Goal: Task Accomplishment & Management: Use online tool/utility

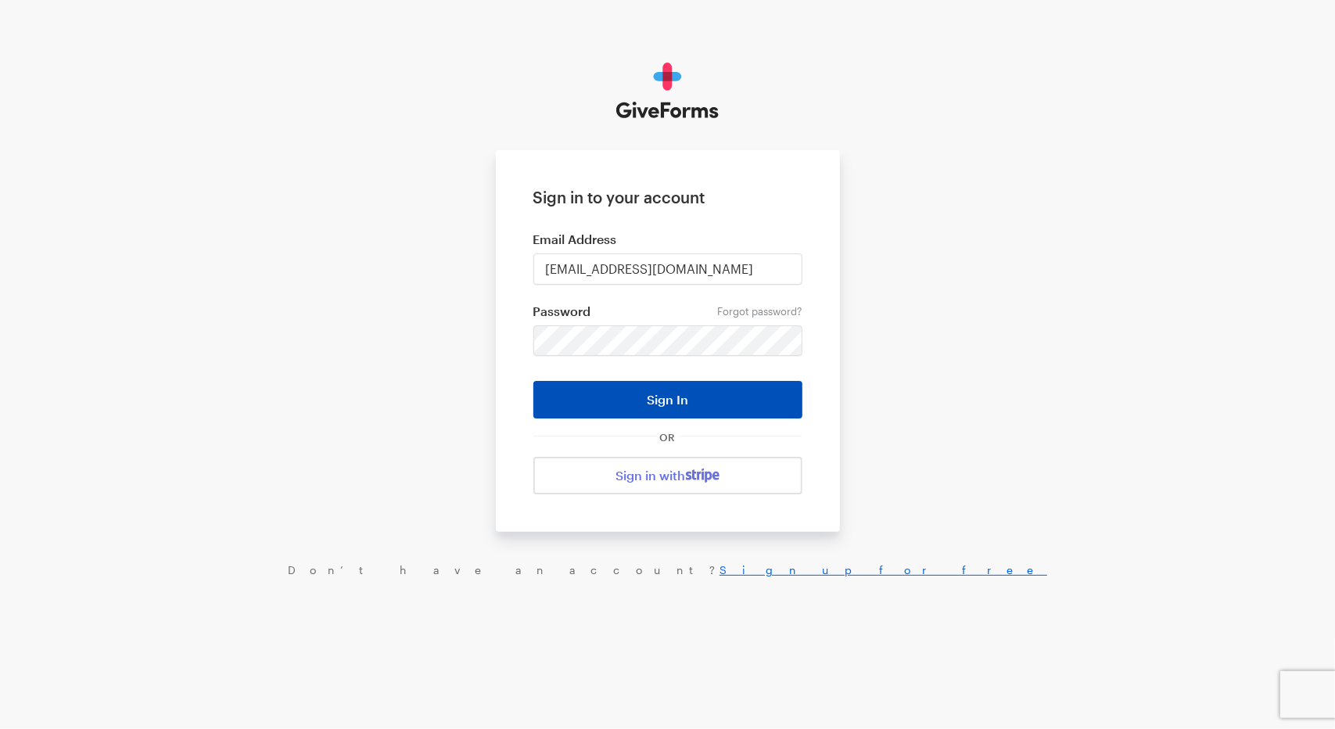
click at [672, 405] on button "Sign In" at bounding box center [667, 400] width 269 height 38
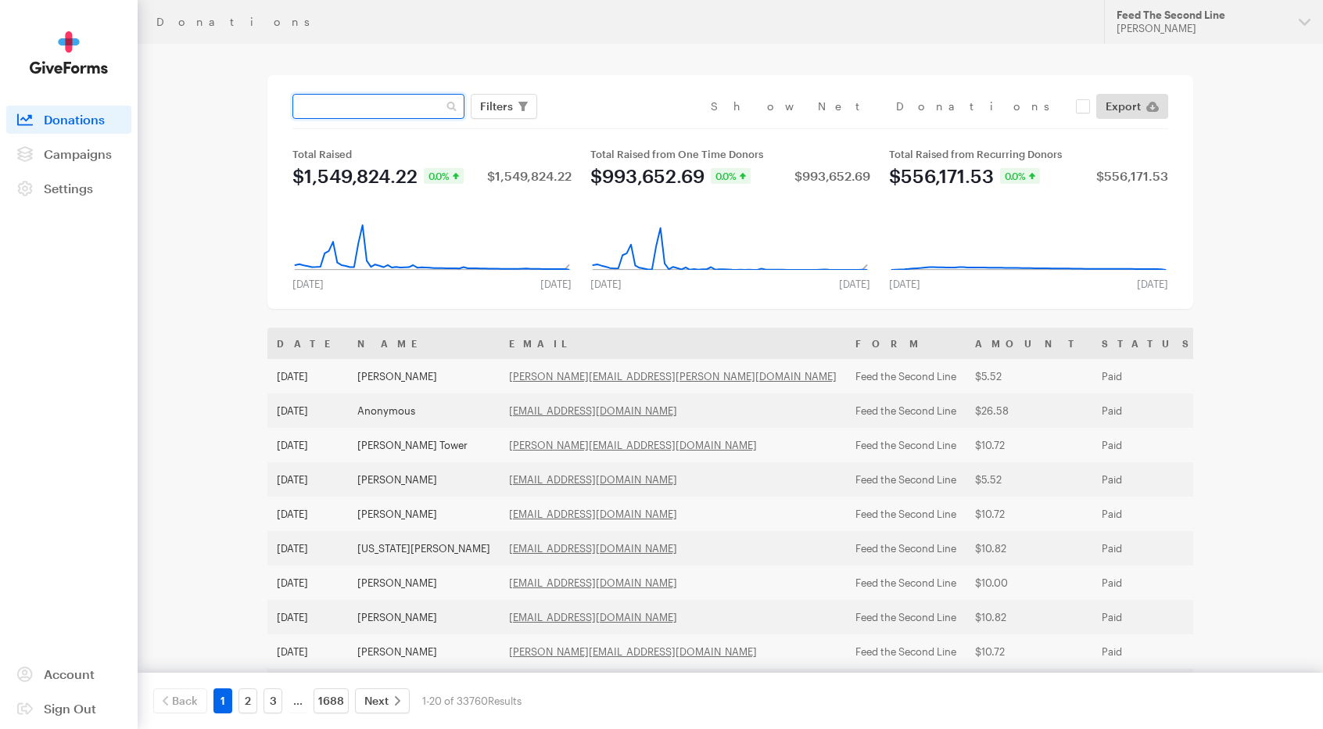
click at [355, 109] on input "text" at bounding box center [378, 106] width 172 height 25
type input "entergy"
click at [615, 127] on button "Apply" at bounding box center [640, 139] width 50 height 25
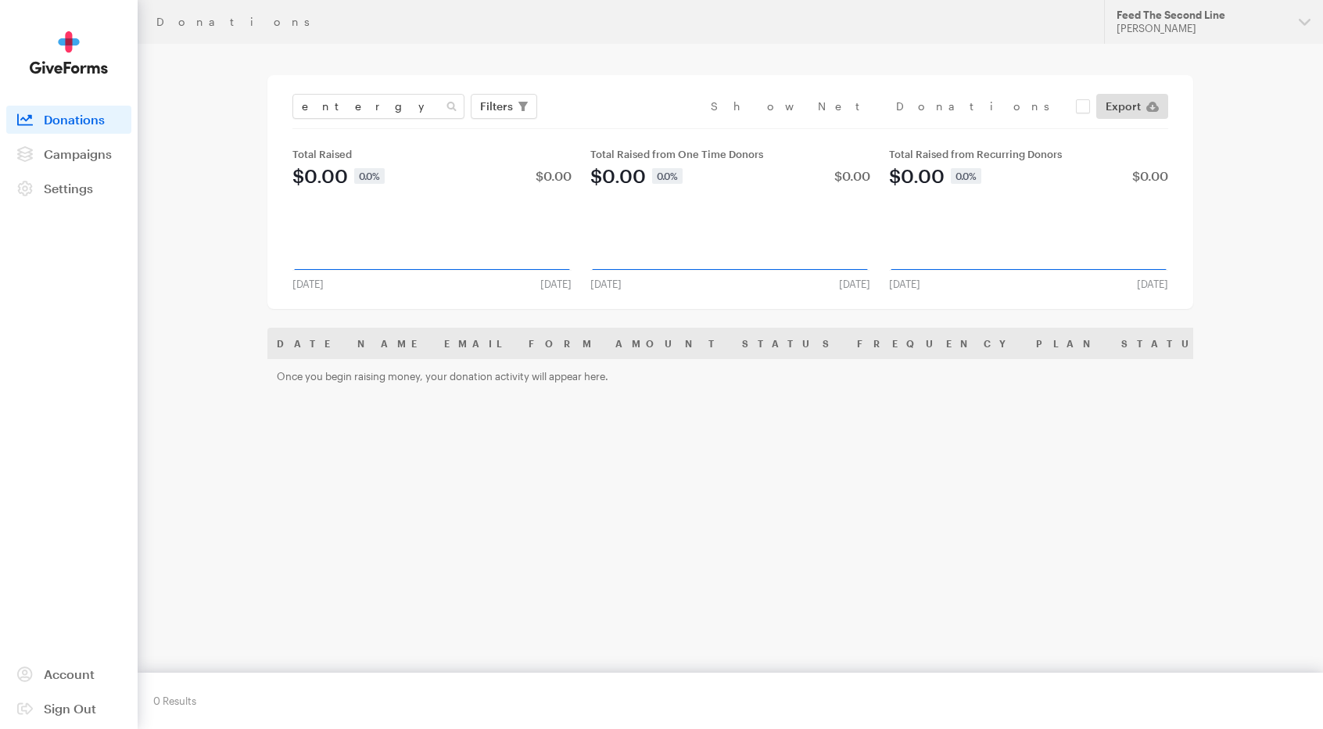
click at [347, 94] on div "entergy Filters Clear Filters Apply Date Sep 10, 2025 - Oct 07, 2025 Forms Defa…" at bounding box center [730, 106] width 882 height 25
drag, startPoint x: 278, startPoint y: 108, endPoint x: 248, endPoint y: 109, distance: 30.5
click at [248, 108] on main "Donations entergy Filters Clear Filters Apply Date Sep 10, 2025 - Oct 07, 2025 …" at bounding box center [662, 387] width 1126 height 686
type input "levine"
click at [615, 127] on button "Apply" at bounding box center [640, 139] width 50 height 25
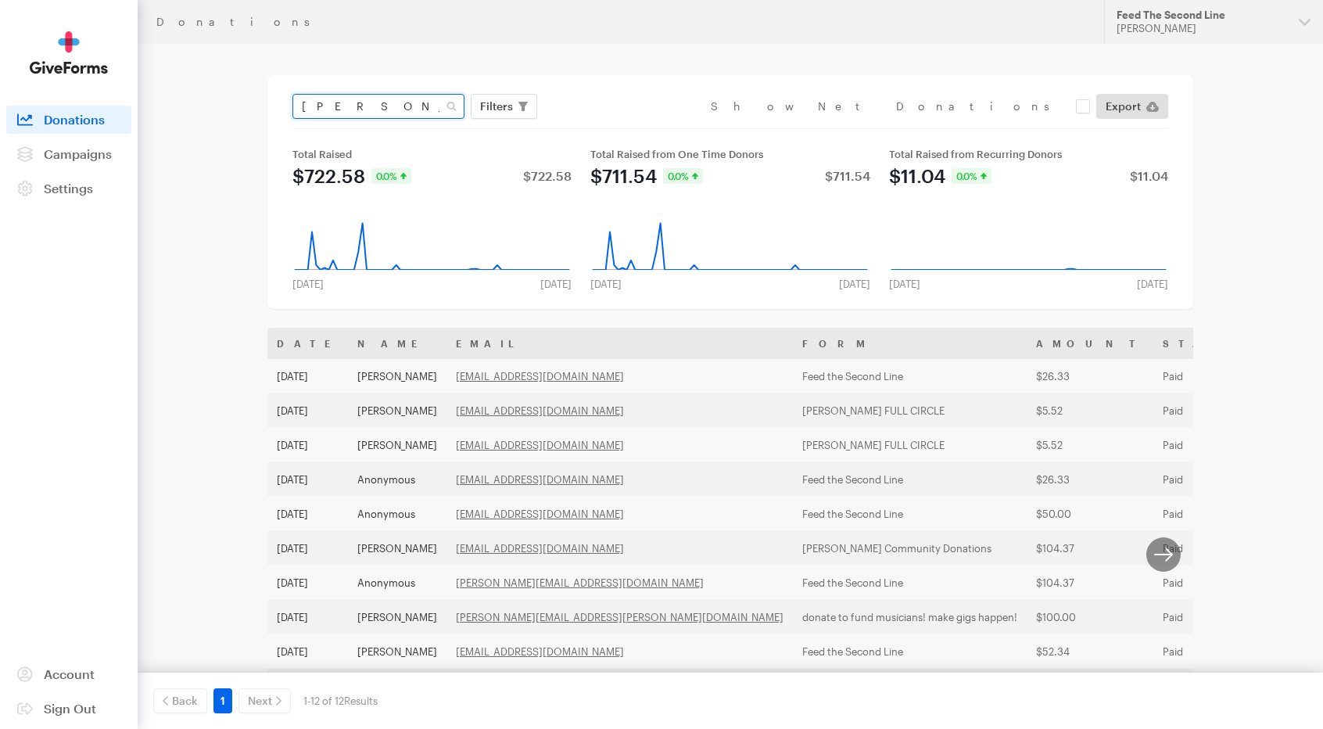
drag, startPoint x: 342, startPoint y: 107, endPoint x: 292, endPoint y: 110, distance: 50.9
click at [292, 110] on div "levine" at bounding box center [378, 106] width 178 height 25
type input "windward"
click at [615, 127] on button "Apply" at bounding box center [640, 139] width 50 height 25
